Goal: Task Accomplishment & Management: Manage account settings

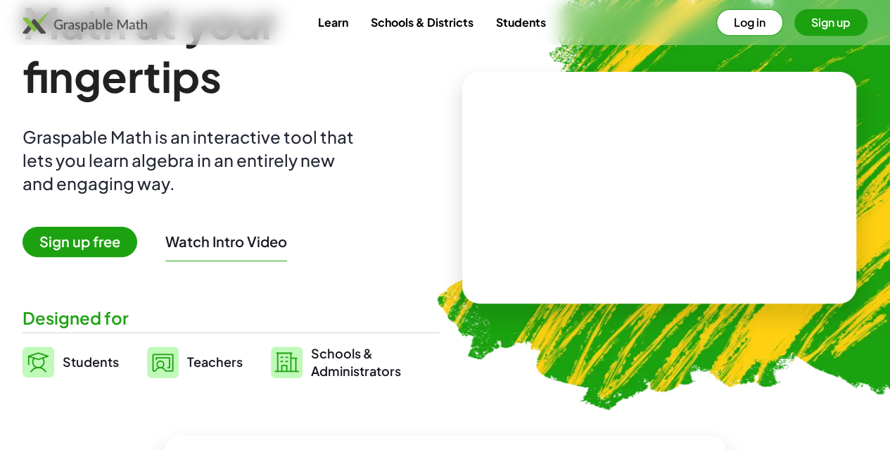
scroll to position [31, 0]
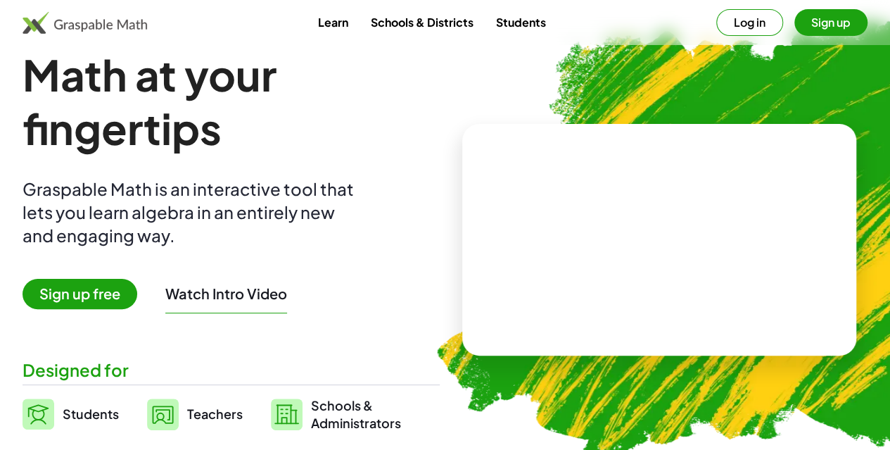
click at [796, 20] on button "Sign up" at bounding box center [830, 22] width 73 height 27
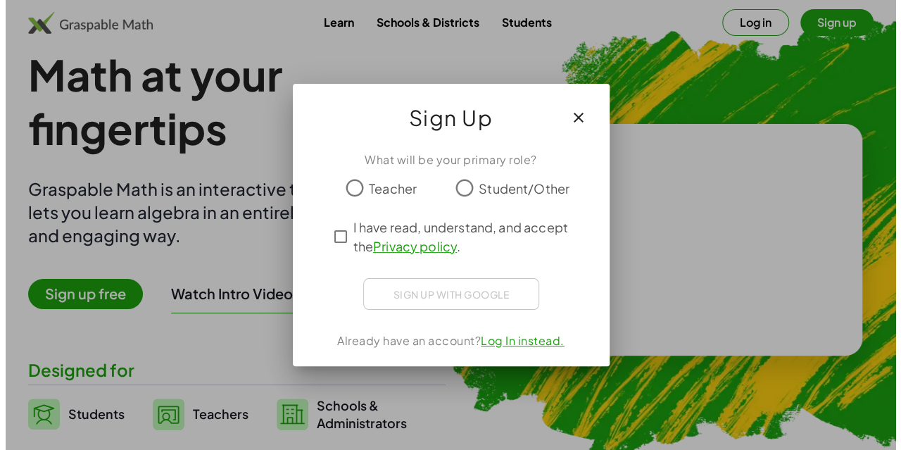
scroll to position [0, 0]
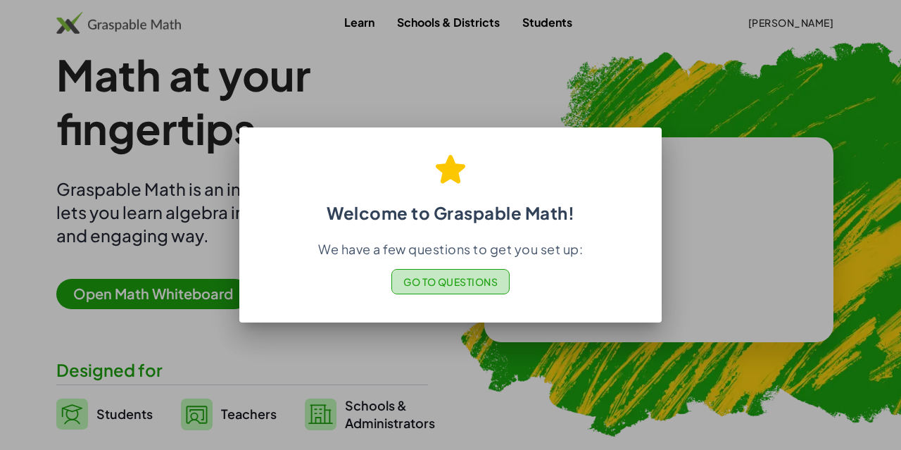
click at [456, 280] on span "Go to Questions" at bounding box center [450, 281] width 95 height 13
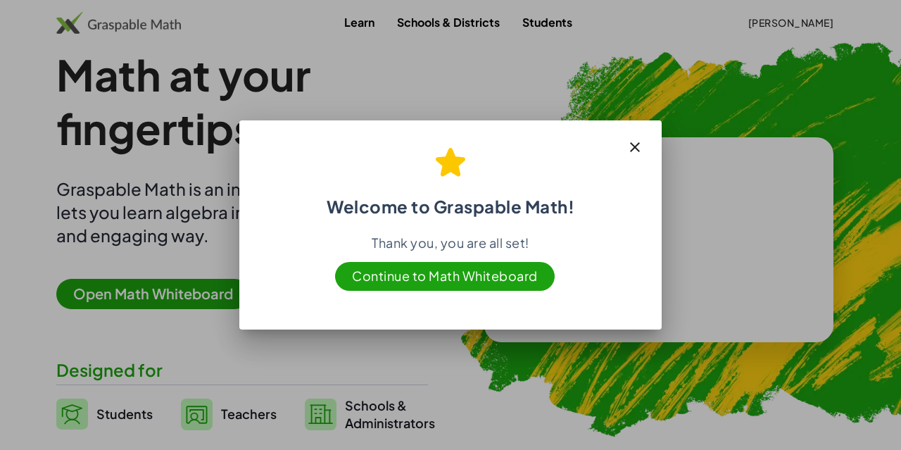
click at [447, 280] on span "Continue to Math Whiteboard" at bounding box center [445, 276] width 220 height 29
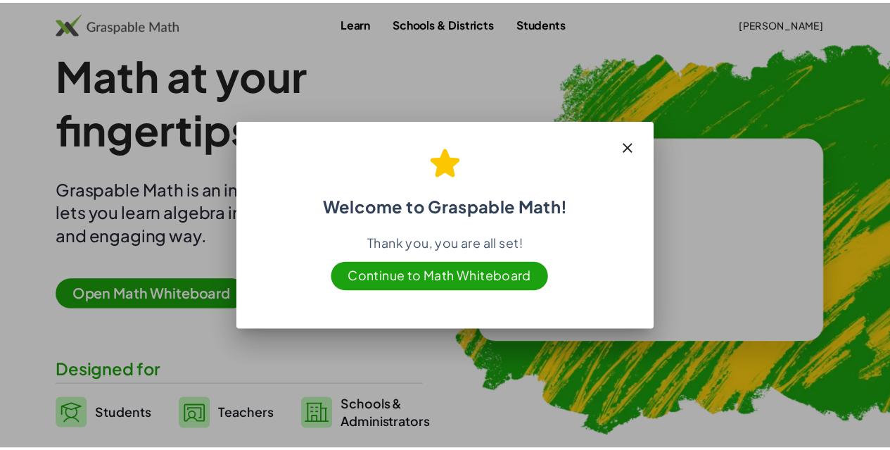
scroll to position [31, 0]
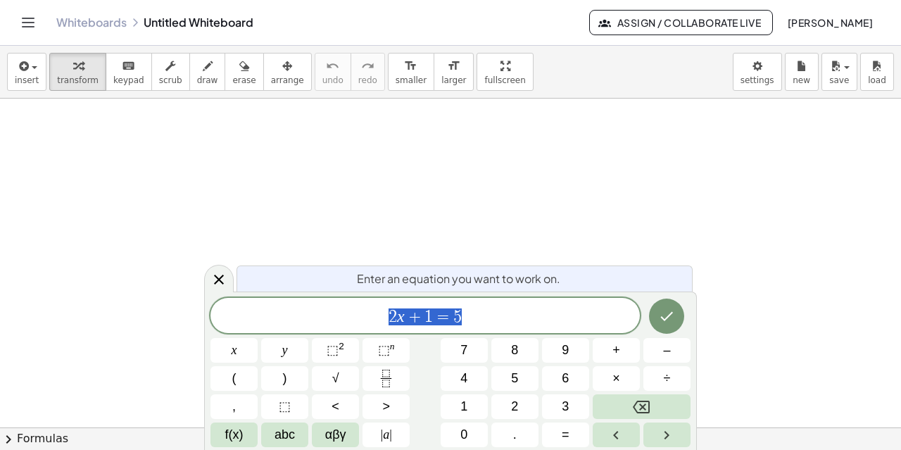
scroll to position [124, 0]
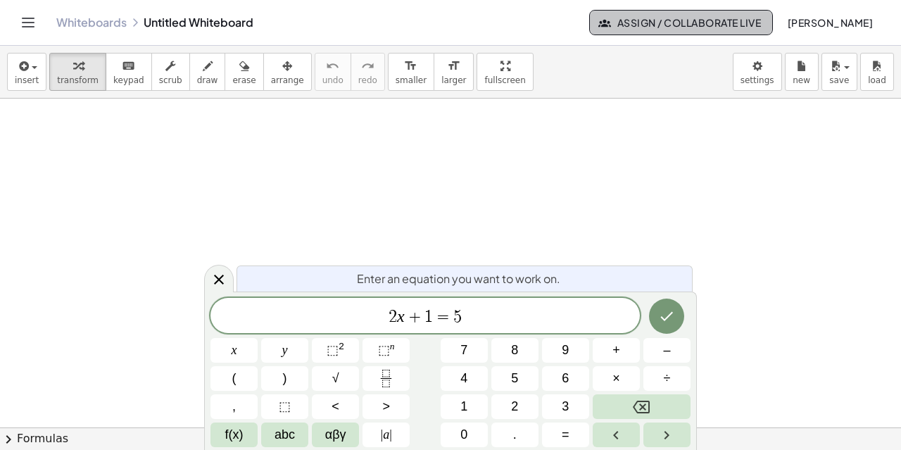
click at [657, 16] on span "Assign / Collaborate Live" at bounding box center [681, 22] width 160 height 13
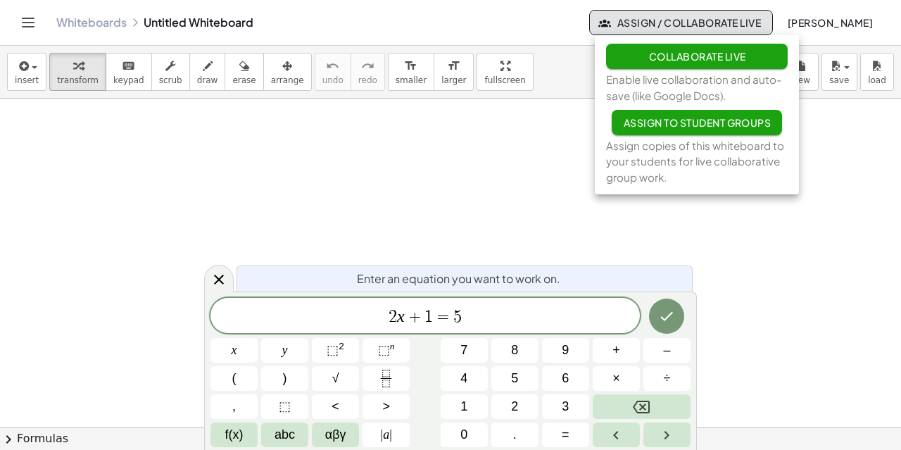
click at [640, 122] on span "Assign to Student Groups" at bounding box center [697, 122] width 148 height 13
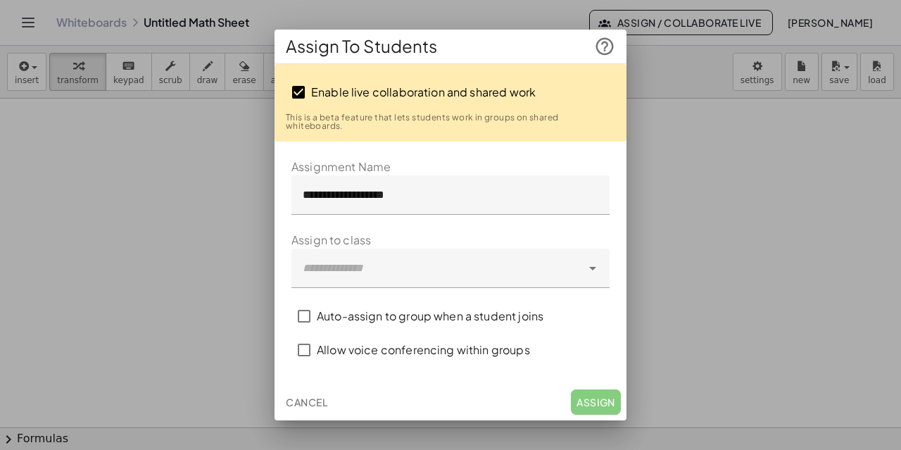
click at [375, 266] on div at bounding box center [436, 267] width 290 height 39
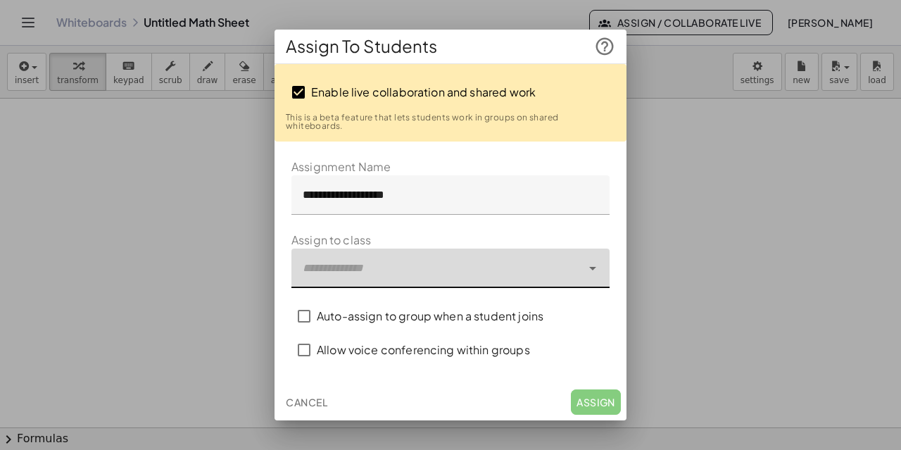
click at [375, 266] on div at bounding box center [436, 267] width 290 height 39
click at [309, 395] on button "Cancel" at bounding box center [306, 401] width 53 height 25
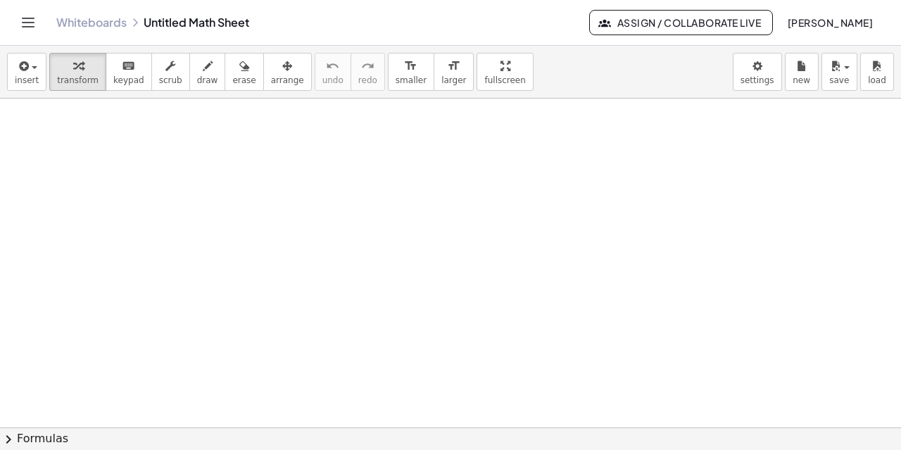
scroll to position [43, 0]
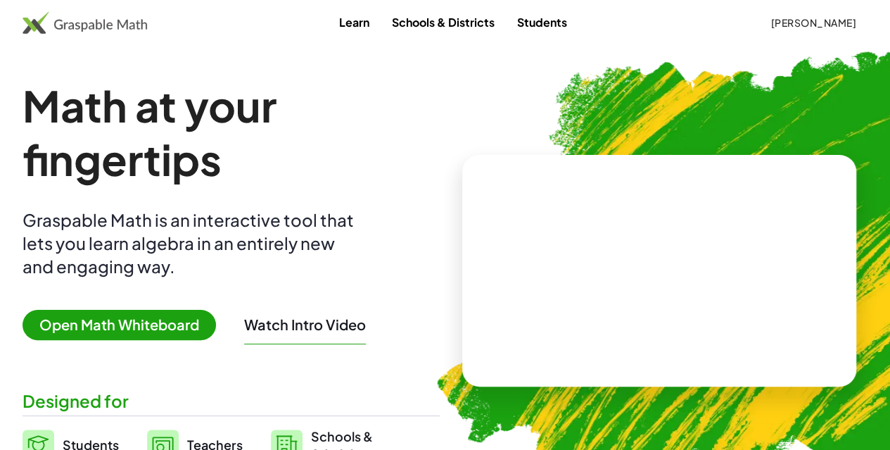
click at [782, 20] on span "[PERSON_NAME]" at bounding box center [813, 22] width 86 height 13
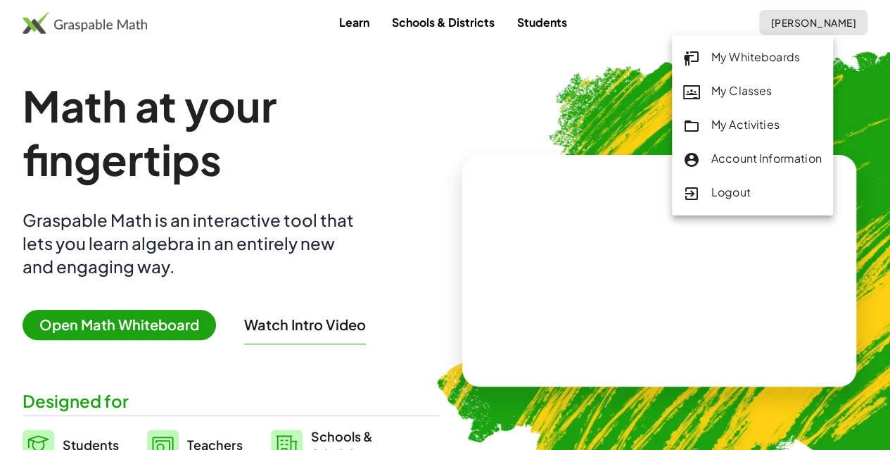
click at [739, 91] on div "My Classes" at bounding box center [752, 91] width 139 height 18
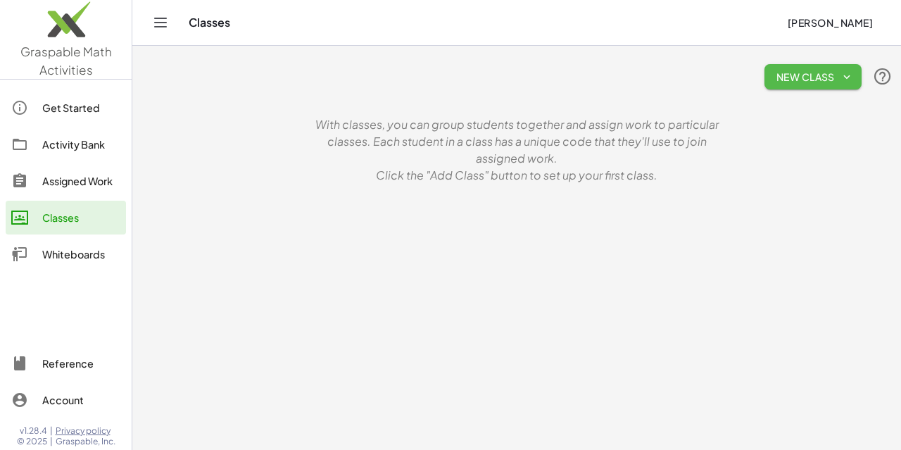
click at [818, 85] on button "New Class" at bounding box center [812, 76] width 97 height 25
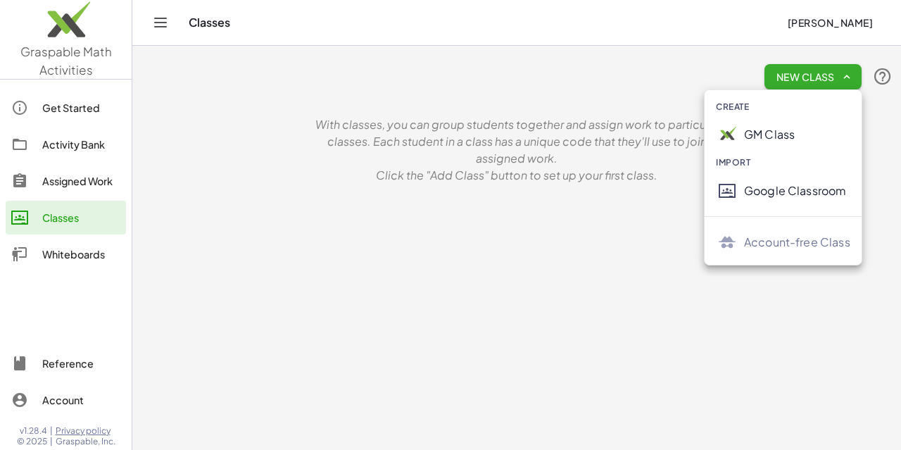
click at [725, 127] on img at bounding box center [727, 134] width 23 height 23
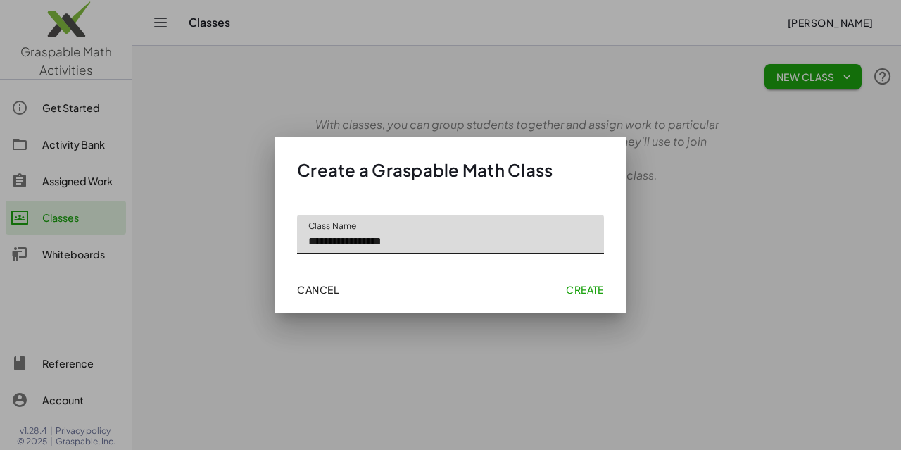
type input "**********"
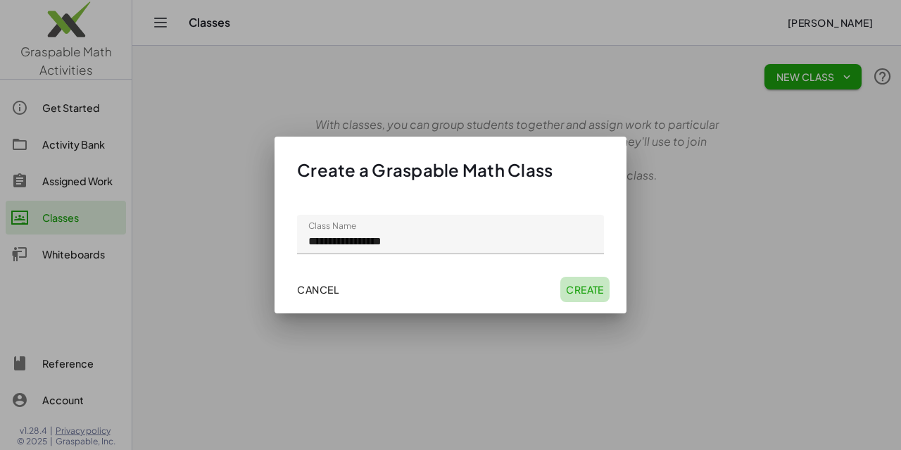
click at [580, 293] on span "Create" at bounding box center [585, 289] width 38 height 13
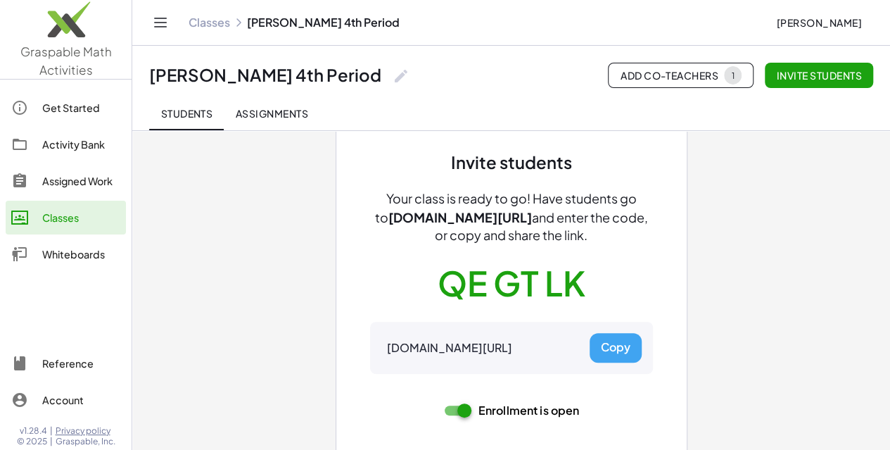
scroll to position [39, 0]
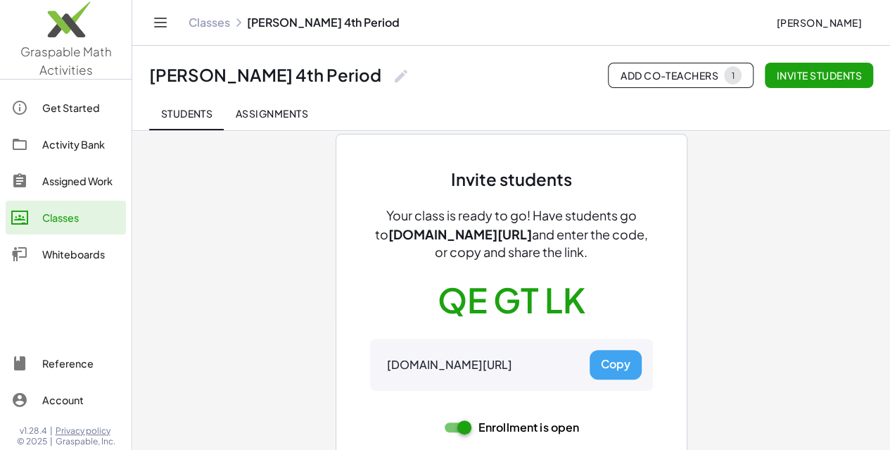
click at [59, 221] on div "Classes" at bounding box center [81, 217] width 78 height 17
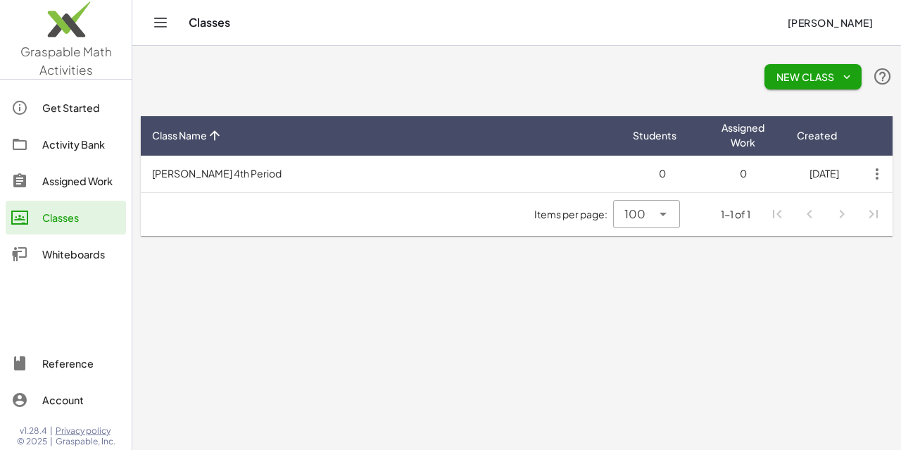
click at [832, 78] on span "New Class" at bounding box center [812, 76] width 75 height 13
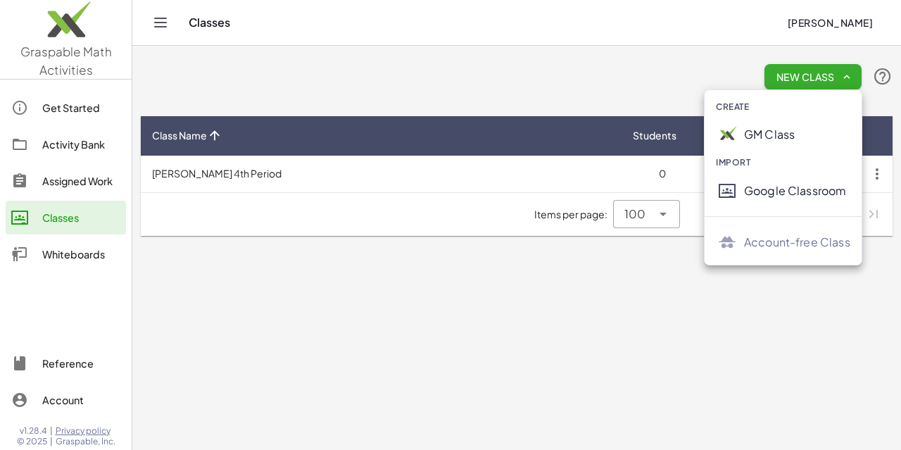
click at [758, 130] on div "GM Class" at bounding box center [797, 134] width 106 height 17
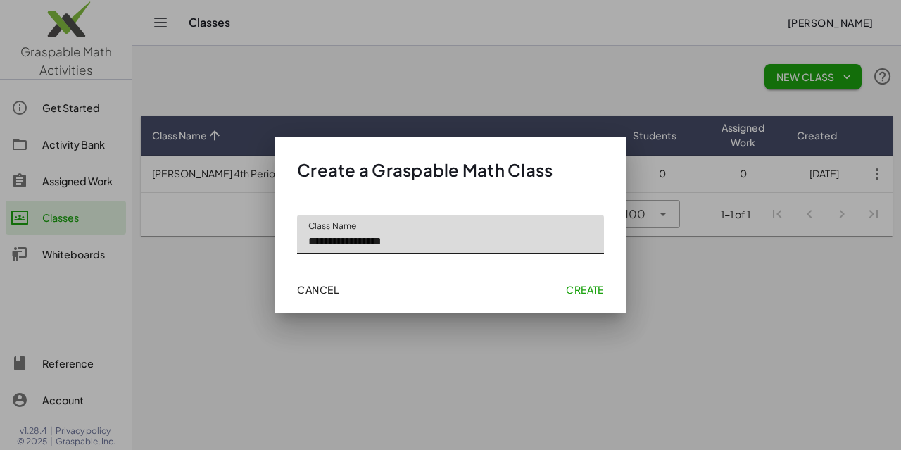
type input "**********"
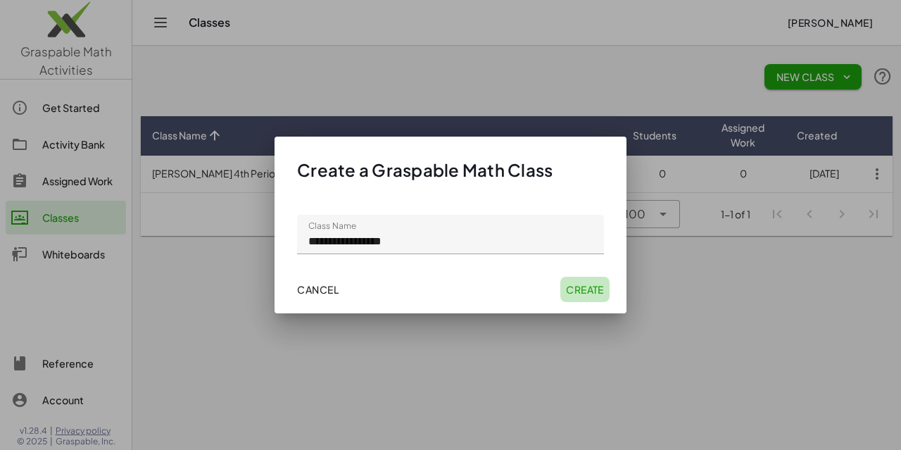
click at [581, 295] on button "Create" at bounding box center [584, 288] width 49 height 25
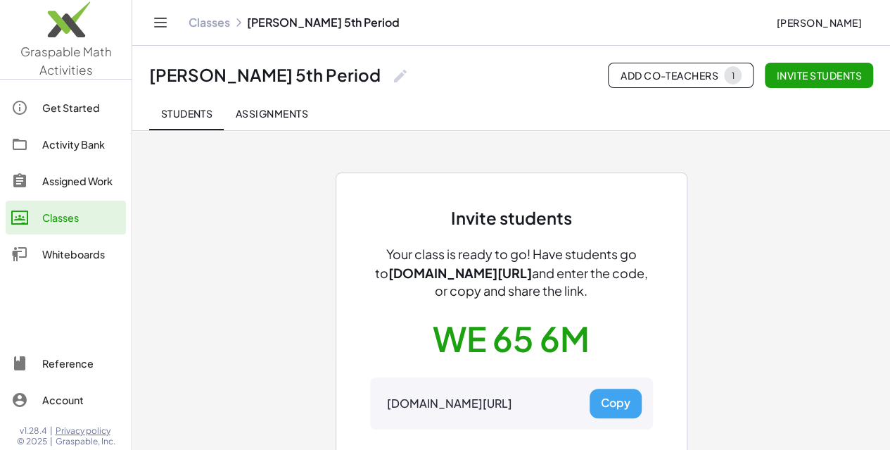
click at [203, 23] on link "Classes" at bounding box center [210, 22] width 42 height 14
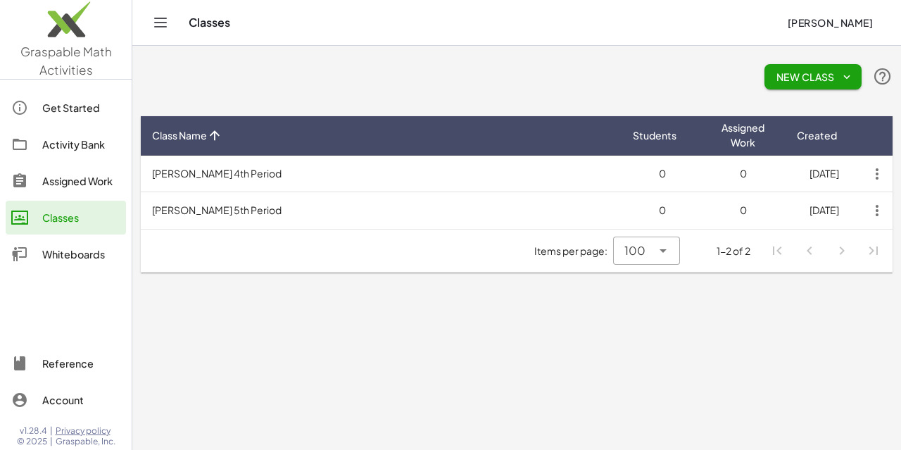
click at [160, 13] on button "Toggle navigation" at bounding box center [160, 22] width 23 height 23
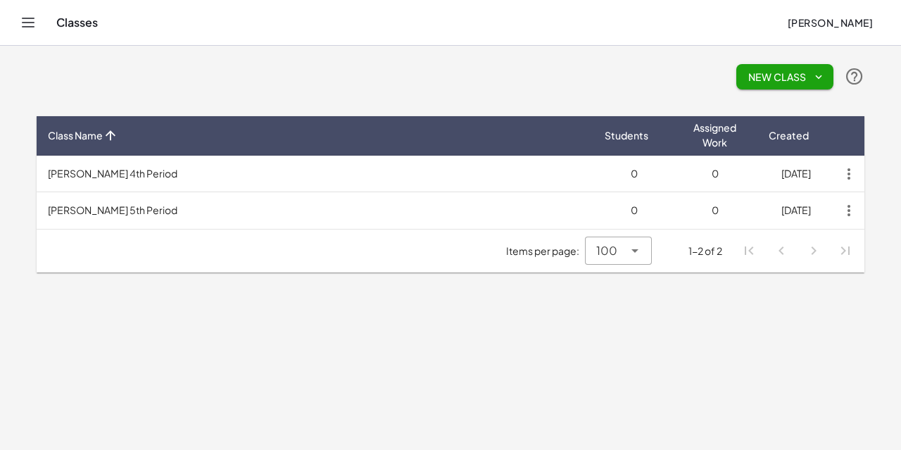
click at [18, 27] on button "Toggle navigation" at bounding box center [28, 22] width 23 height 23
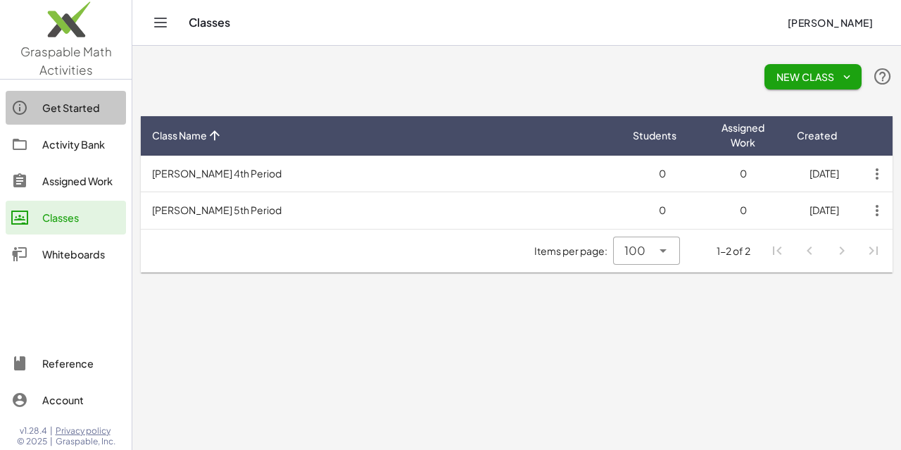
click at [72, 115] on div "Get Started" at bounding box center [81, 107] width 78 height 17
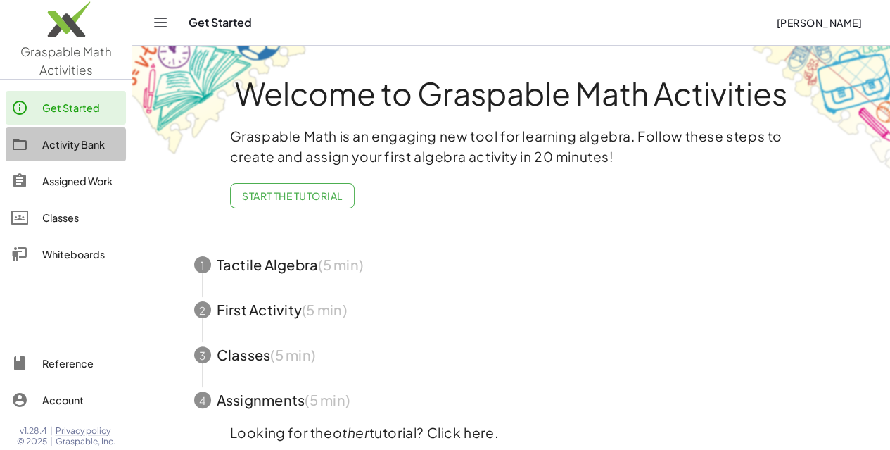
click at [76, 139] on div "Activity Bank" at bounding box center [81, 144] width 78 height 17
